Goal: Navigation & Orientation: Understand site structure

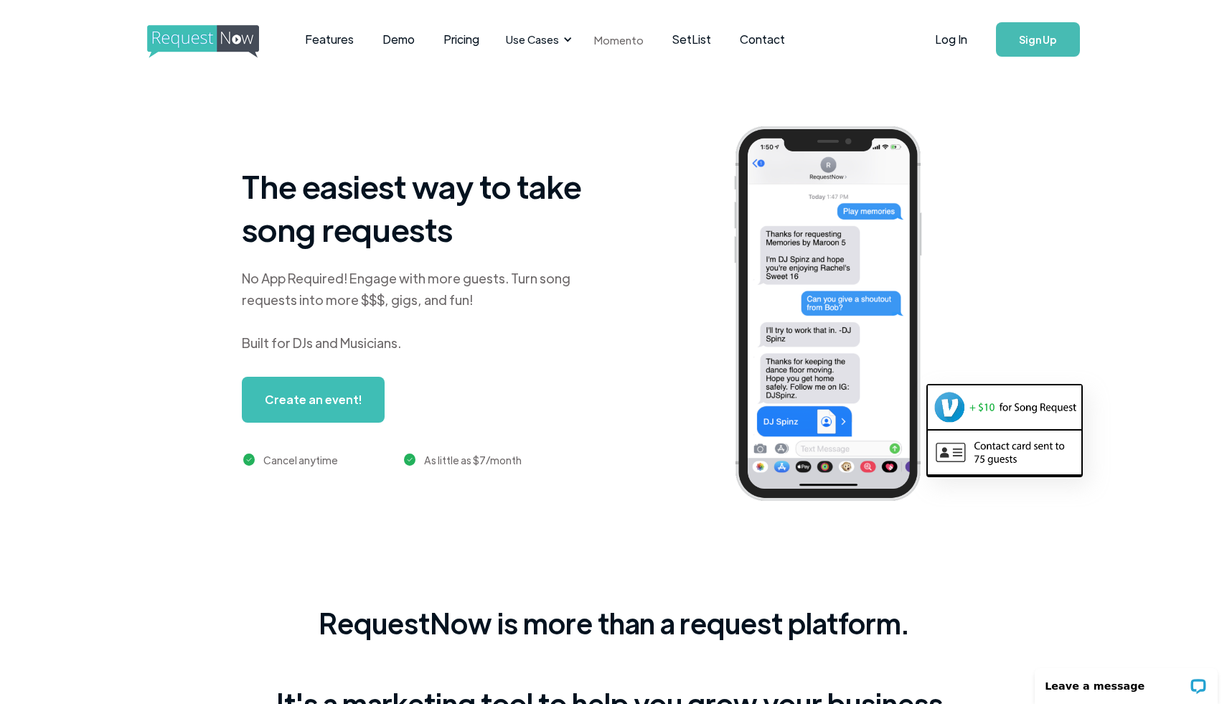
click at [603, 38] on link "Momento" at bounding box center [619, 40] width 78 height 42
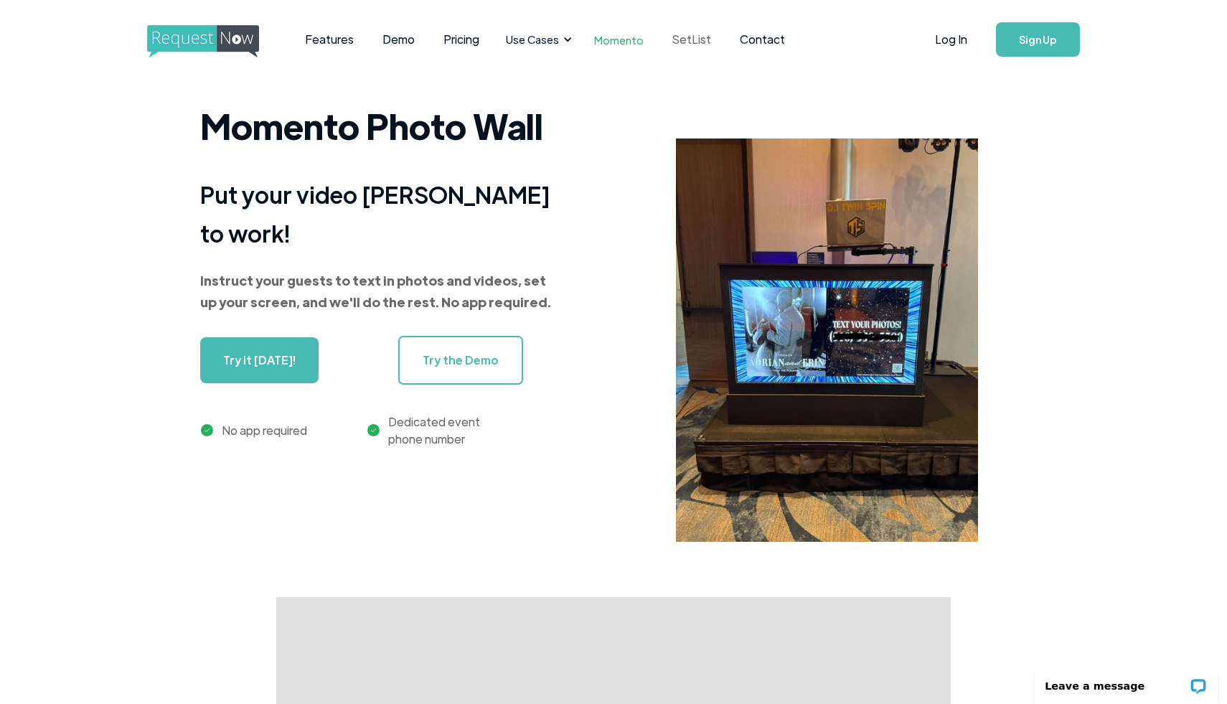
click at [690, 42] on link "SetList" at bounding box center [691, 39] width 67 height 45
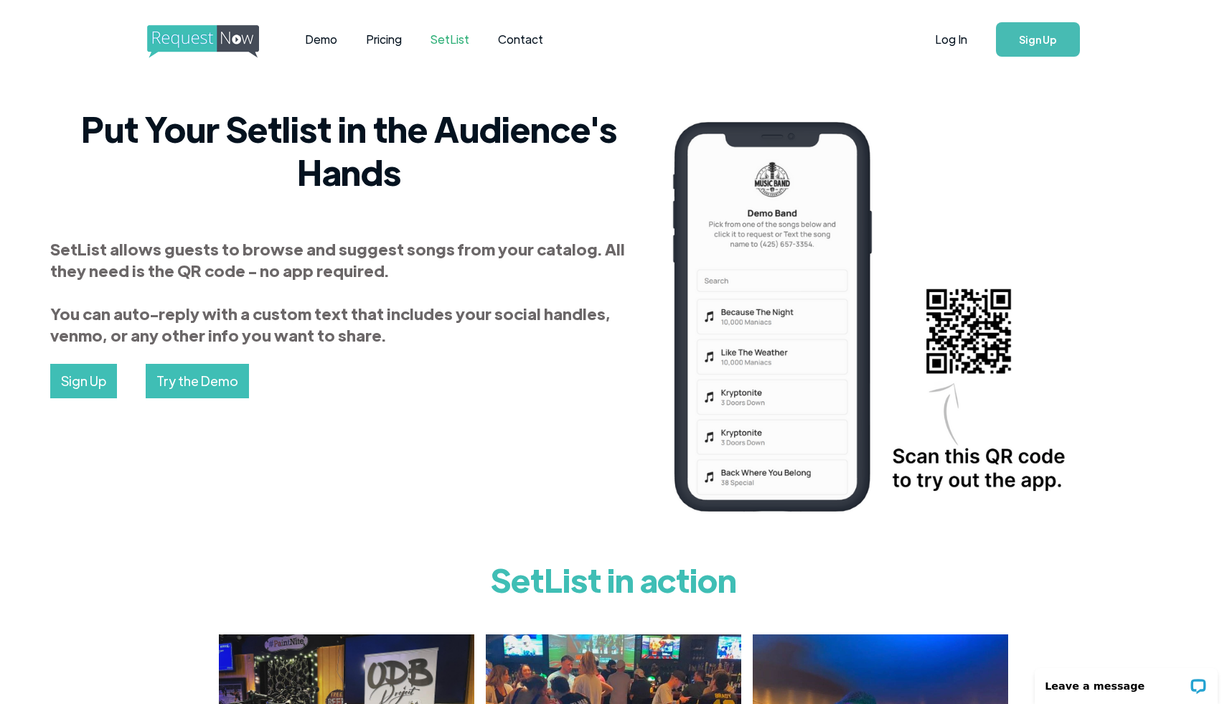
click at [202, 42] on img "home" at bounding box center [216, 41] width 139 height 33
